Goal: Task Accomplishment & Management: Manage account settings

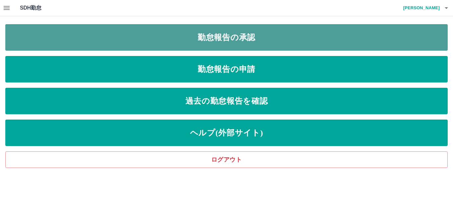
click at [202, 42] on link "勤怠報告の承認" at bounding box center [226, 37] width 443 height 27
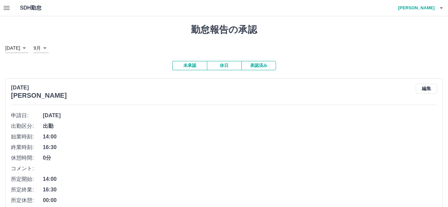
click at [262, 66] on button "承認済み" at bounding box center [258, 65] width 35 height 9
click at [9, 6] on icon "button" at bounding box center [7, 8] width 6 height 4
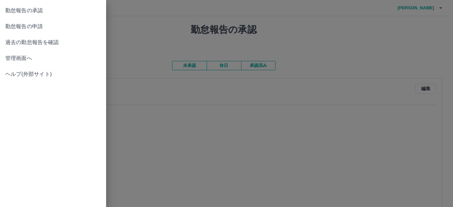
drag, startPoint x: 29, startPoint y: 59, endPoint x: 45, endPoint y: 61, distance: 16.7
click at [29, 59] on span "管理画面へ" at bounding box center [53, 58] width 96 height 8
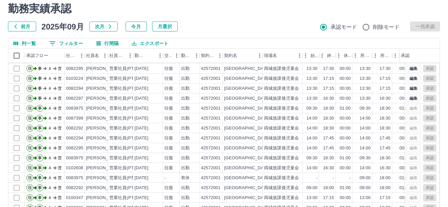
scroll to position [73, 0]
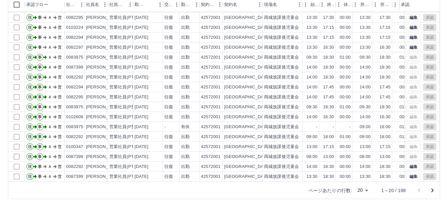
click at [365, 187] on body "SDH勤怠 [PERSON_NAME] 勤務実績承認 前月 [DATE] 次月 今月 月選択 承認モード 削除モード 一括承認 列一覧 0 フィルター 行間隔…" at bounding box center [224, 67] width 448 height 280
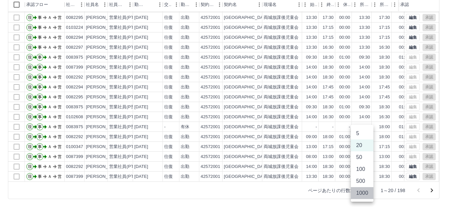
click at [363, 195] on li "1000" at bounding box center [362, 193] width 23 height 12
type input "****"
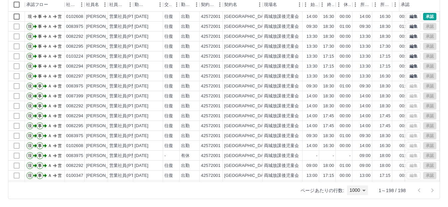
scroll to position [0, 0]
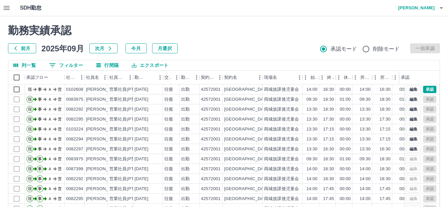
click at [149, 65] on button "エクスポート" at bounding box center [149, 65] width 47 height 10
click at [143, 81] on li "CSVダウンロード" at bounding box center [153, 79] width 54 height 12
click at [8, 9] on icon "button" at bounding box center [7, 8] width 8 height 8
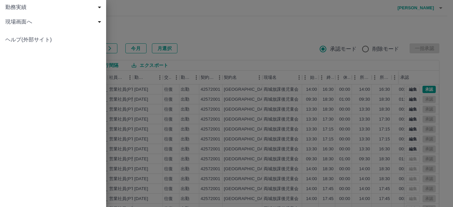
click at [31, 23] on span "現場画面へ" at bounding box center [54, 22] width 98 height 8
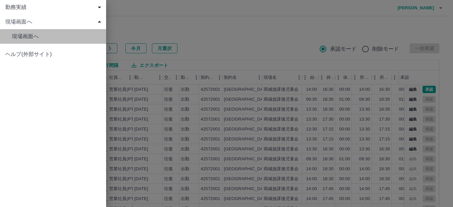
click at [34, 38] on span "現場画面へ" at bounding box center [56, 37] width 89 height 8
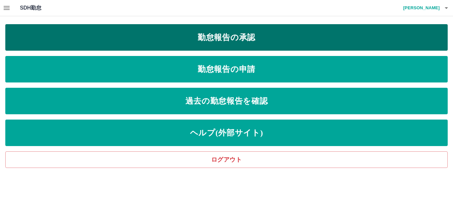
click at [187, 40] on link "勤怠報告の承認" at bounding box center [226, 37] width 443 height 27
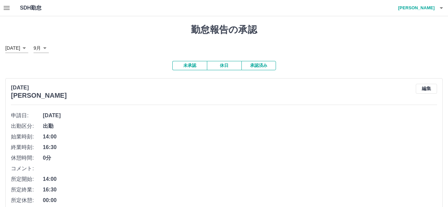
click at [255, 63] on button "承認済み" at bounding box center [258, 65] width 35 height 9
click at [4, 6] on icon "button" at bounding box center [7, 8] width 8 height 8
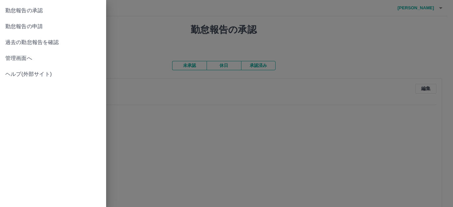
click at [45, 11] on span "勤怠報告の承認" at bounding box center [53, 11] width 96 height 8
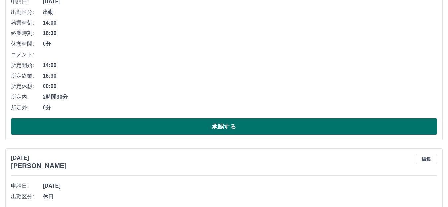
scroll to position [199, 0]
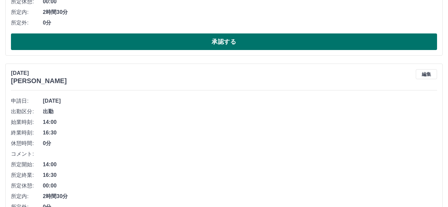
click at [226, 42] on button "承認する" at bounding box center [224, 42] width 426 height 17
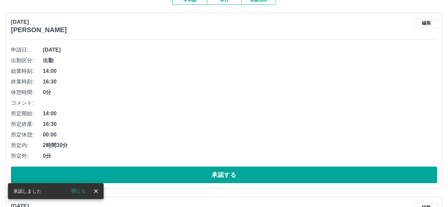
scroll to position [114, 0]
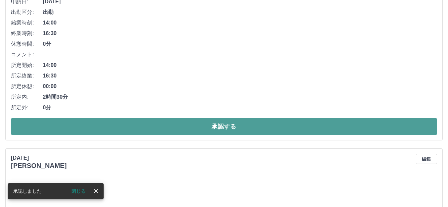
click at [228, 125] on button "承認する" at bounding box center [224, 126] width 426 height 17
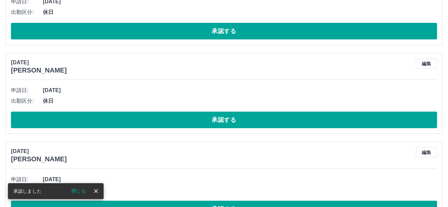
scroll to position [0, 0]
